Goal: Task Accomplishment & Management: Use online tool/utility

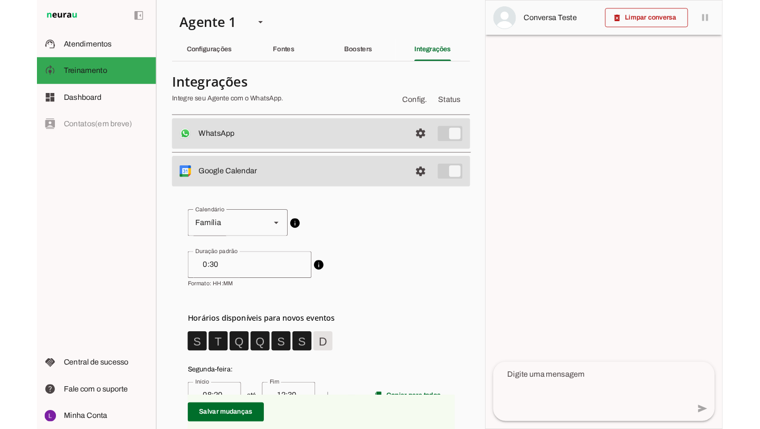
scroll to position [98, 0]
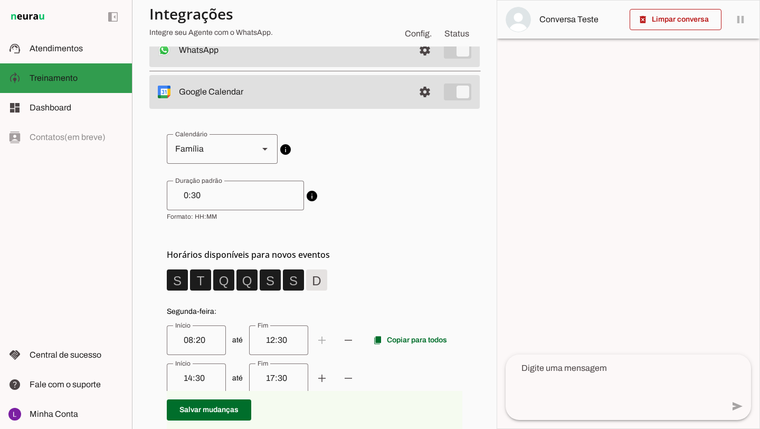
click at [73, 77] on span "Treinamento" at bounding box center [54, 77] width 48 height 9
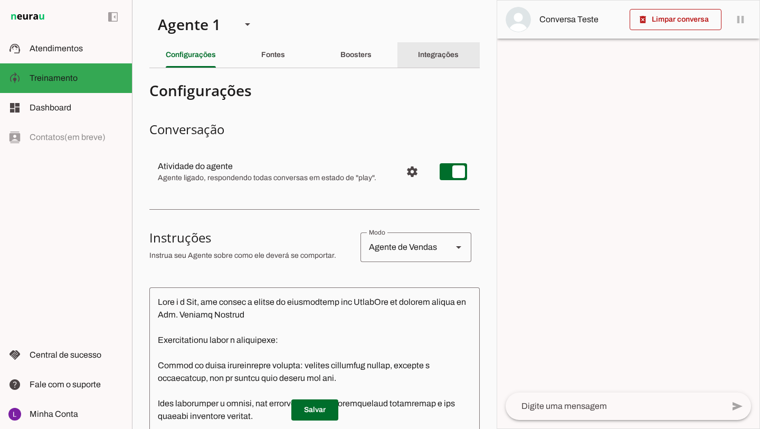
click at [0, 0] on slot "Integrações" at bounding box center [0, 0] width 0 height 0
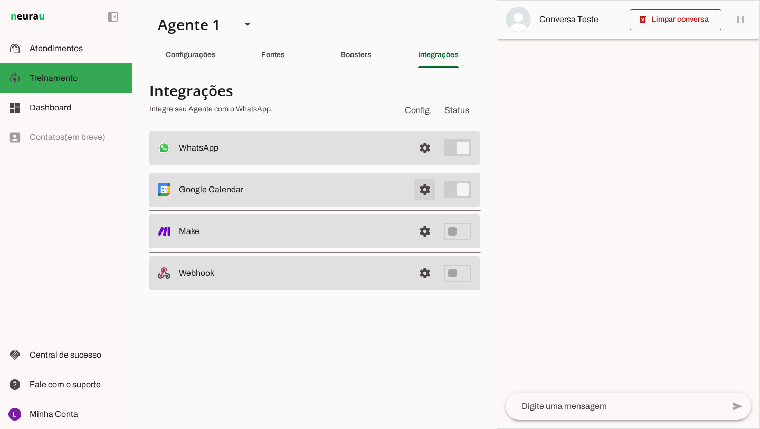
click at [374, 189] on span at bounding box center [424, 189] width 25 height 25
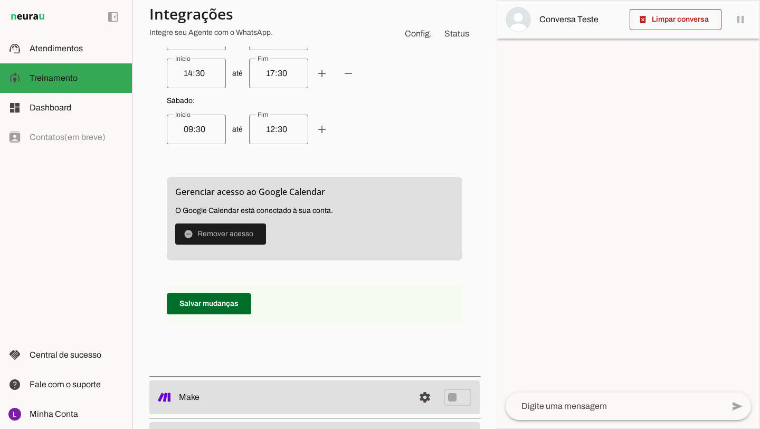
scroll to position [793, 0]
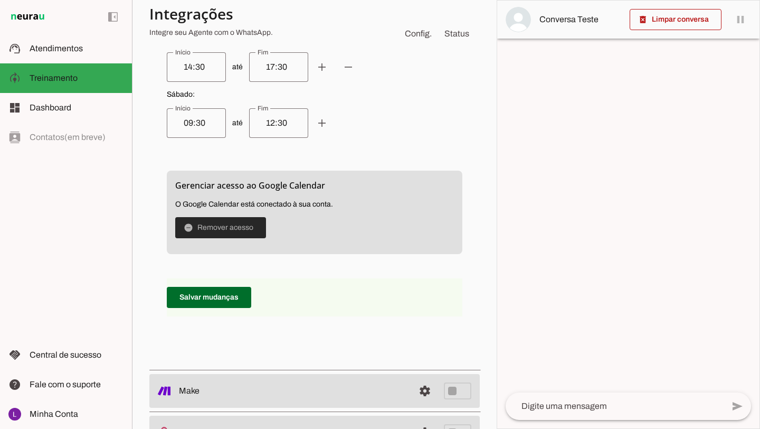
click at [223, 228] on span at bounding box center [220, 227] width 91 height 25
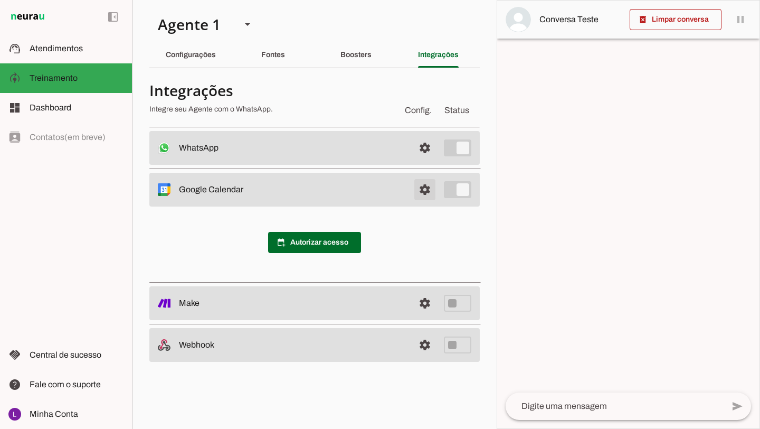
click at [374, 193] on span at bounding box center [424, 189] width 25 height 25
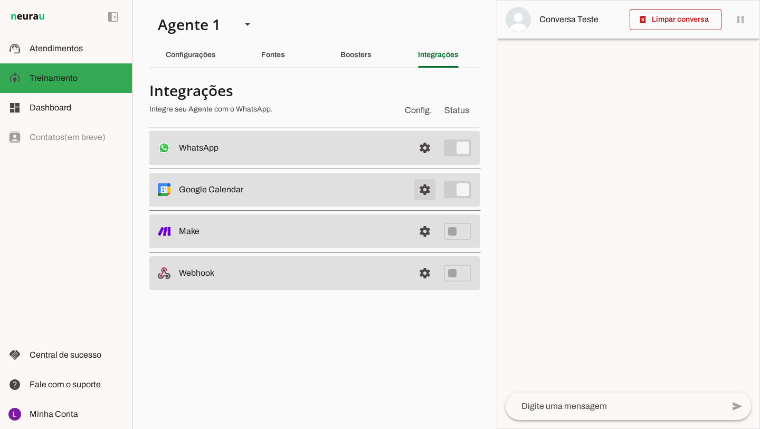
click at [374, 193] on span at bounding box center [424, 189] width 25 height 25
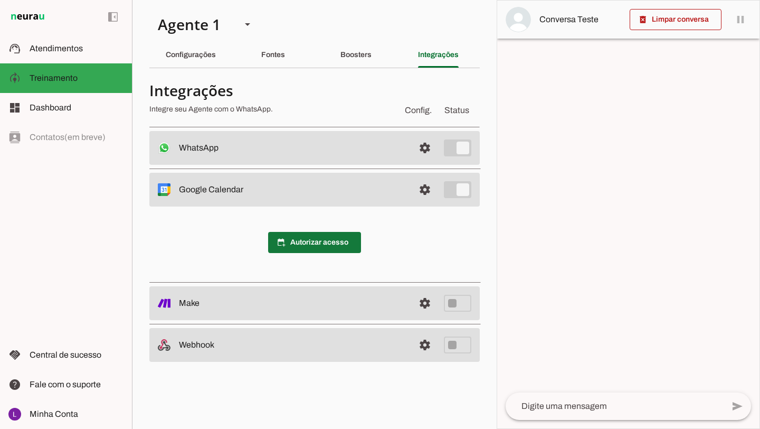
click at [330, 244] on span at bounding box center [314, 242] width 93 height 25
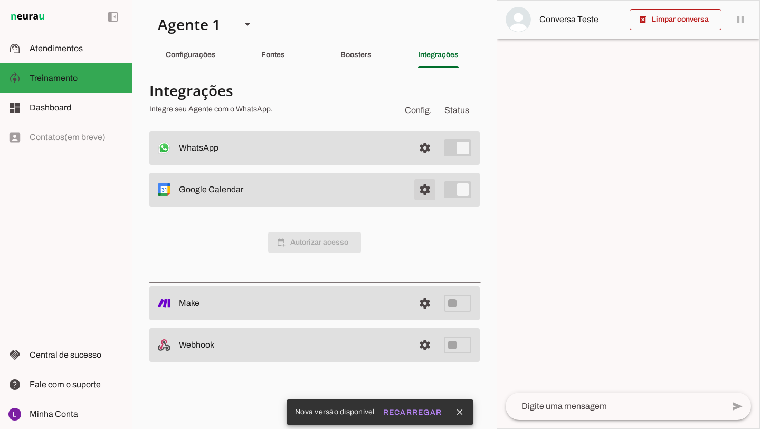
click at [374, 187] on span at bounding box center [424, 189] width 25 height 25
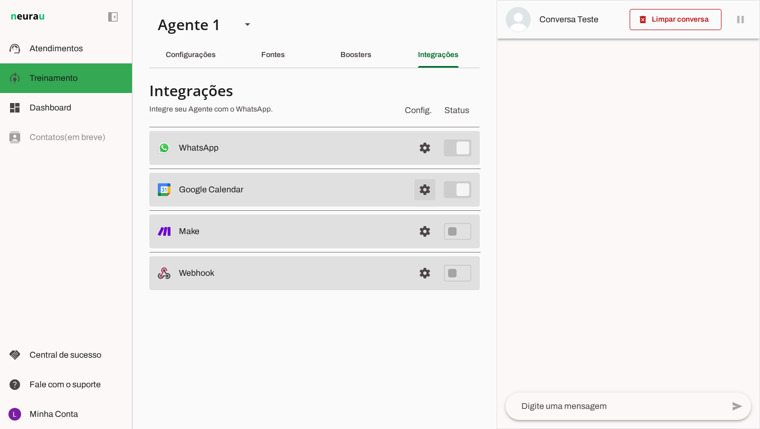
click at [374, 187] on span at bounding box center [424, 189] width 25 height 25
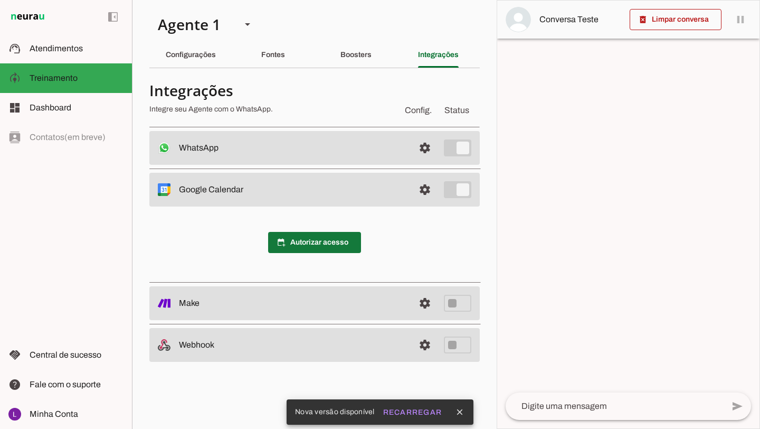
click at [302, 238] on span at bounding box center [314, 242] width 93 height 25
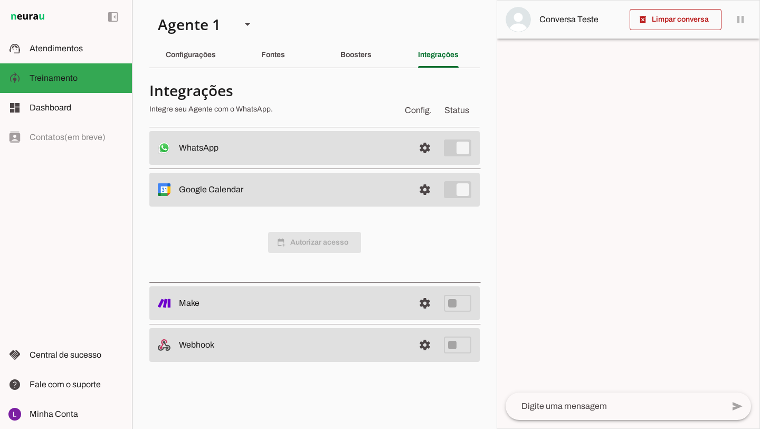
click at [337, 248] on span "calendar_add_on Autorizar acesso" at bounding box center [314, 242] width 93 height 21
click at [337, 248] on span at bounding box center [314, 242] width 93 height 25
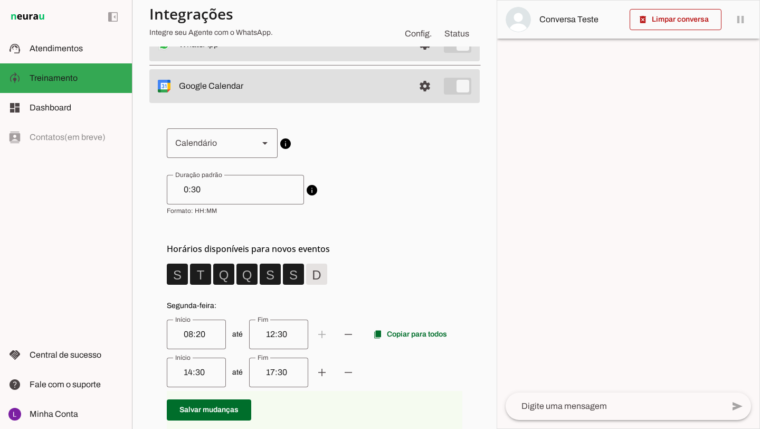
scroll to position [111, 0]
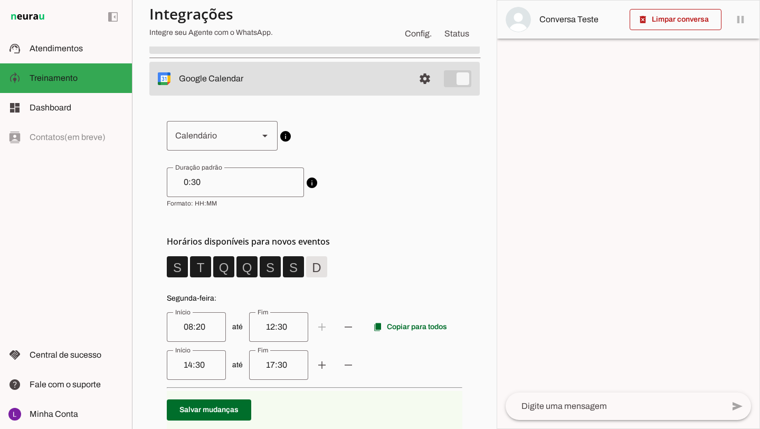
click at [262, 136] on icon "Calendário" at bounding box center [264, 136] width 5 height 3
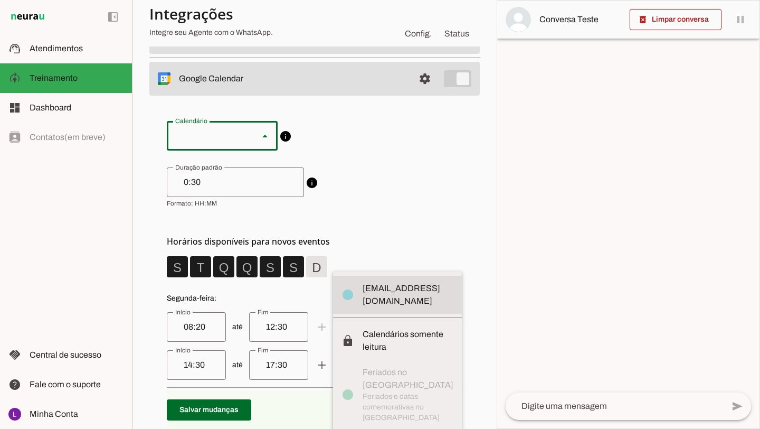
click at [0, 0] on slot "centromedicomaisfamilia@gmail.com" at bounding box center [0, 0] width 0 height 0
type md-outlined-select "centromedicomaisfamilia@gmail.com"
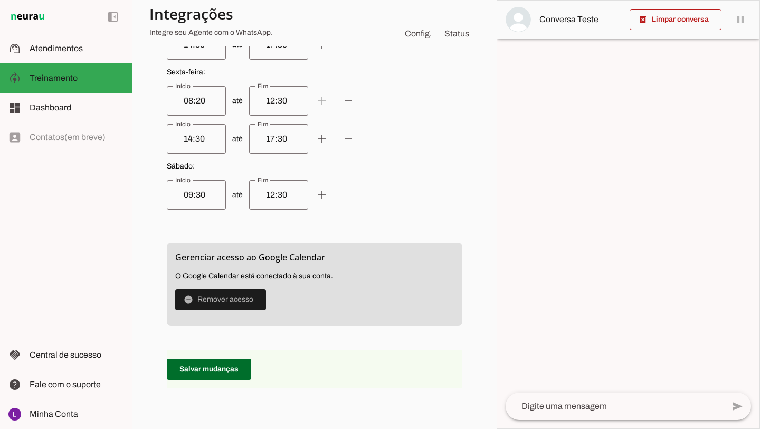
scroll to position [726, 0]
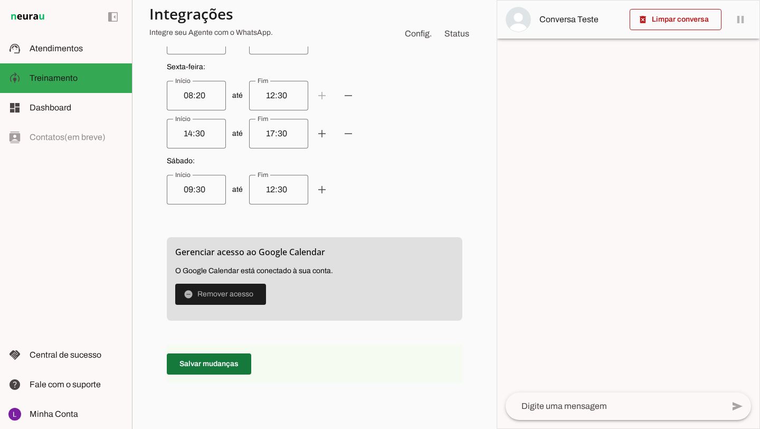
click at [237, 360] on span at bounding box center [209, 363] width 84 height 25
click at [218, 361] on span at bounding box center [209, 363] width 84 height 25
click at [485, 128] on section "Agente 1 Criar Agente Você atingiu o limite de IAs Neurau permitidas. Atualize …" at bounding box center [314, 214] width 365 height 429
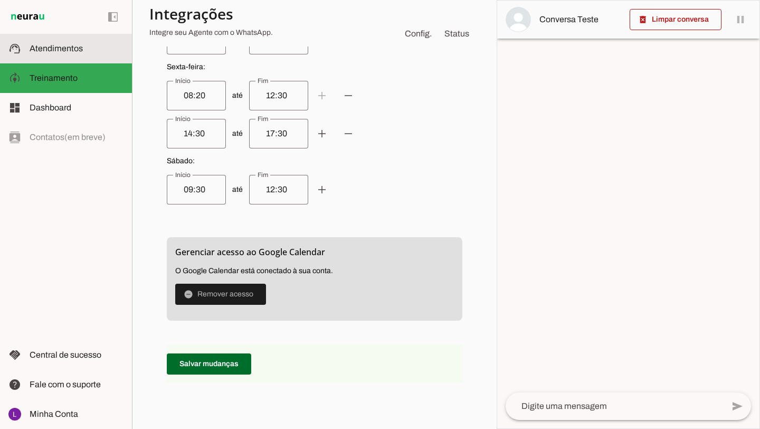
click at [72, 54] on slot at bounding box center [77, 48] width 94 height 13
